Goal: Transaction & Acquisition: Purchase product/service

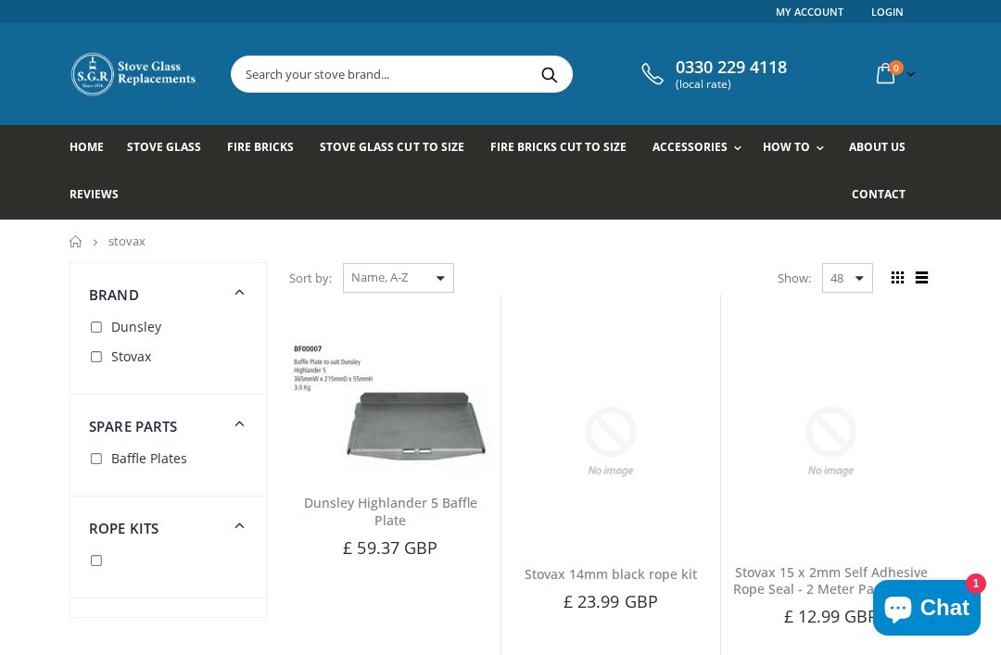
click at [101, 367] on input "checkbox" at bounding box center [98, 358] width 19 height 19
checkbox input "true"
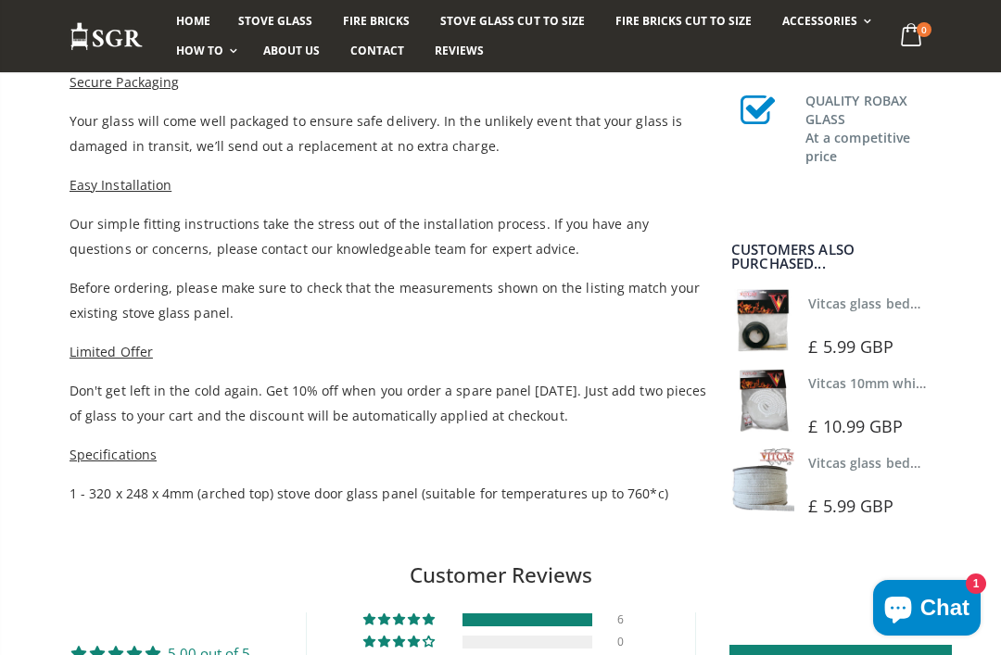
scroll to position [1013, 0]
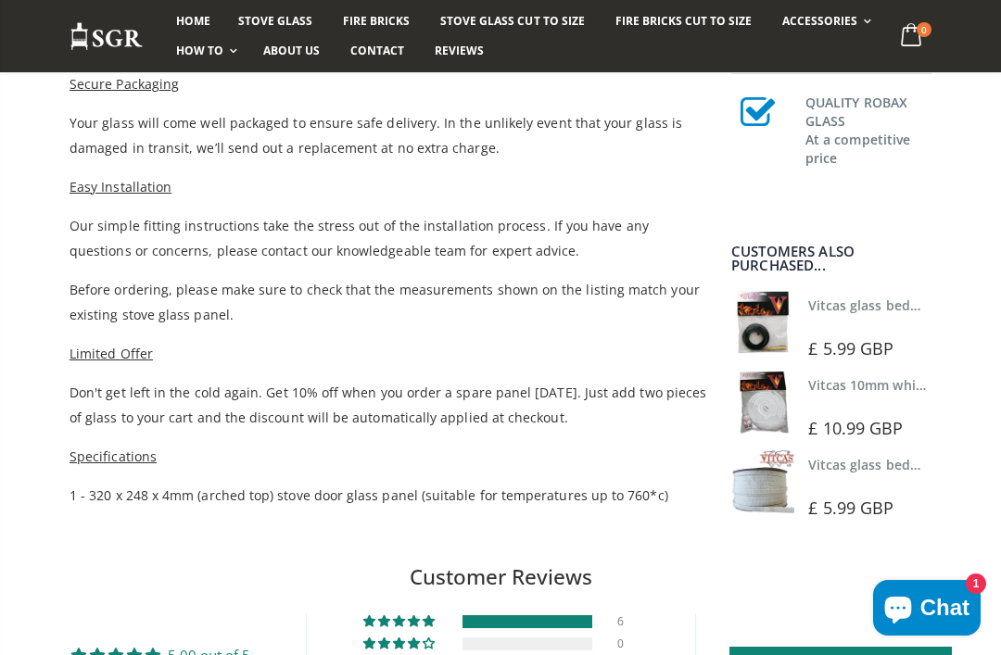
click at [784, 402] on img at bounding box center [762, 402] width 63 height 63
